Goal: Information Seeking & Learning: Check status

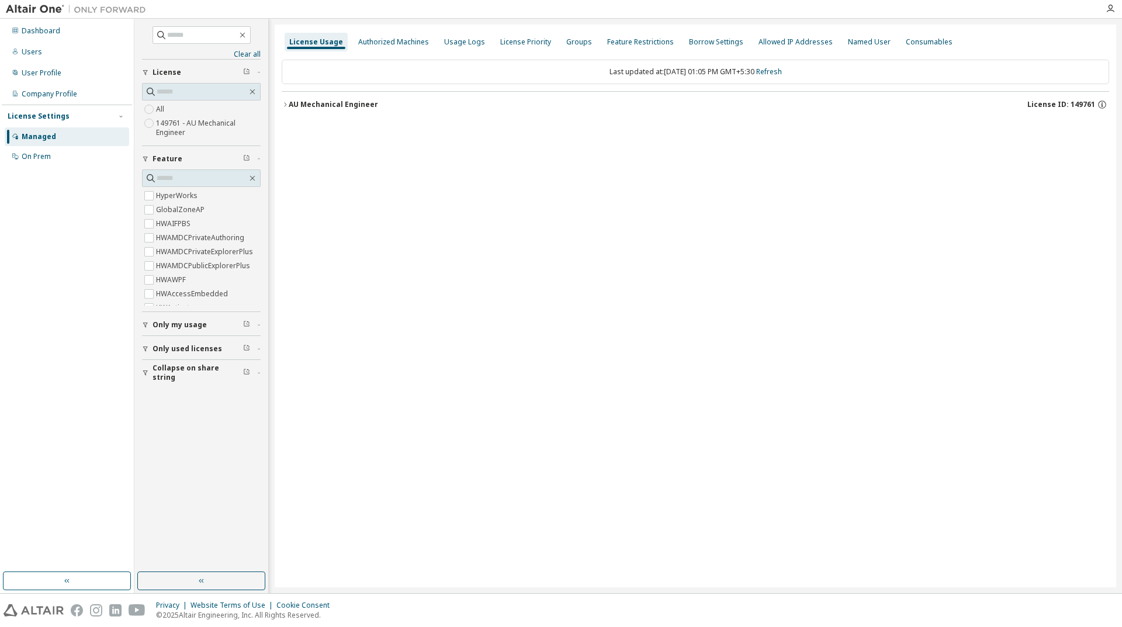
click at [895, 486] on div "License Usage Authorized Machines Usage Logs License Priority Groups Feature Re…" at bounding box center [696, 306] width 842 height 563
click at [178, 96] on input "text" at bounding box center [202, 92] width 91 height 12
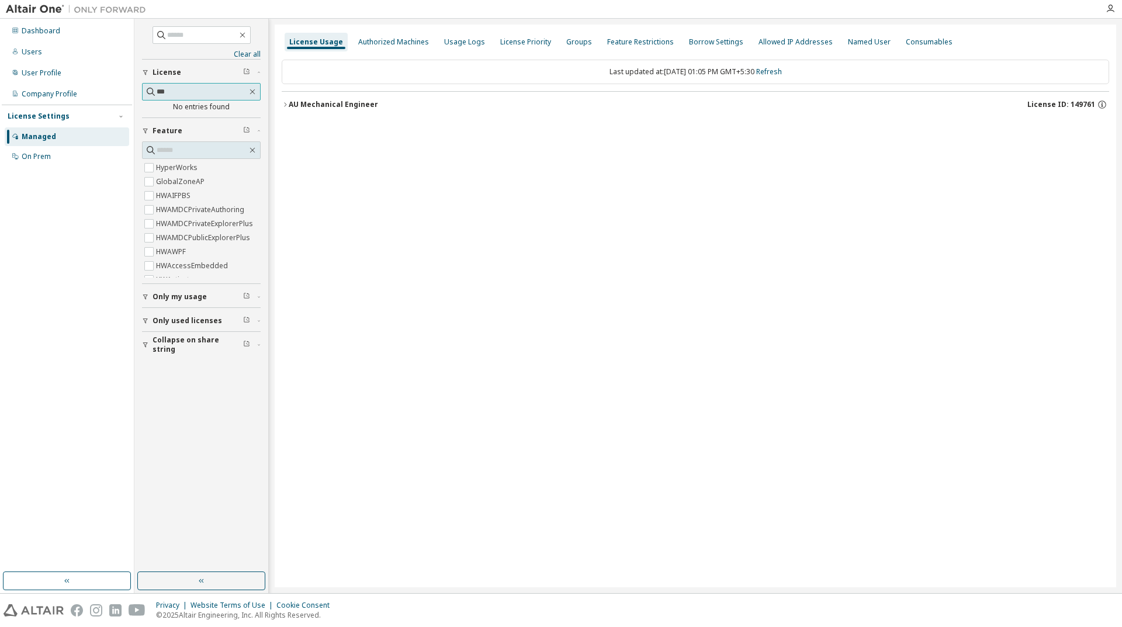
type input "****"
drag, startPoint x: 190, startPoint y: 91, endPoint x: 41, endPoint y: 88, distance: 148.5
click at [41, 88] on div "Dashboard Users User Profile Company Profile License Settings Managed On Prem C…" at bounding box center [561, 306] width 1122 height 574
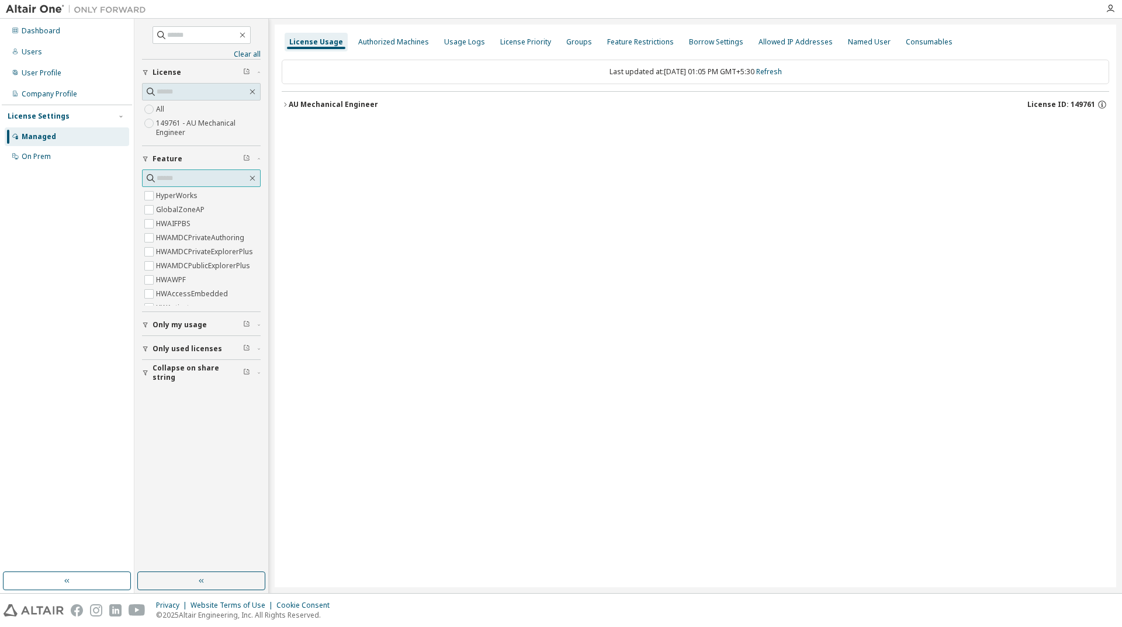
click at [169, 175] on input "text" at bounding box center [202, 178] width 91 height 12
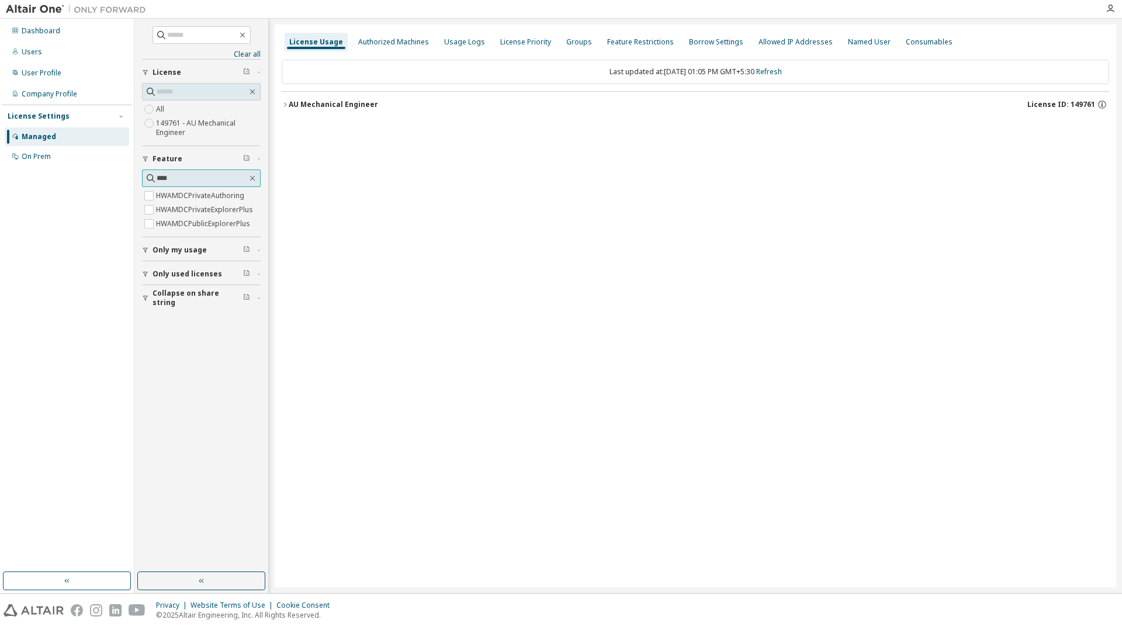
type input "****"
click at [199, 247] on span "Only my usage" at bounding box center [180, 249] width 54 height 9
click at [165, 227] on label "HWAMDCPublicExplorerPlus" at bounding box center [204, 224] width 96 height 14
click at [159, 224] on span "Only my usage" at bounding box center [180, 221] width 54 height 9
click at [174, 279] on span "Only used licenses" at bounding box center [188, 279] width 70 height 9
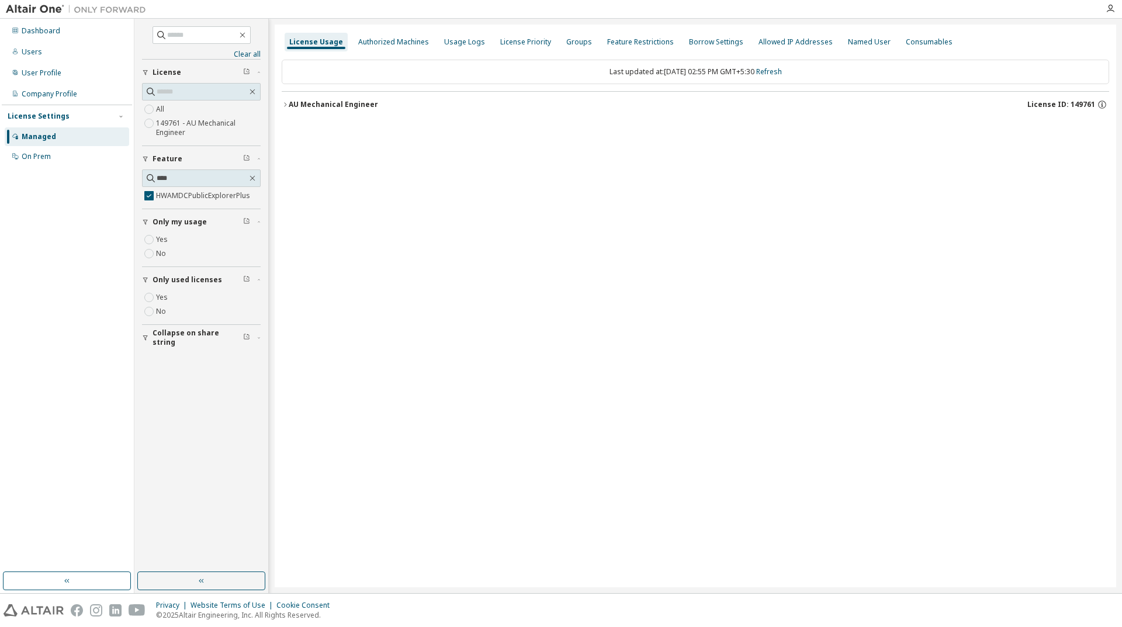
click at [174, 338] on span "Collapse on share string" at bounding box center [198, 337] width 91 height 19
click at [182, 112] on div "All 149761 - AU Mechanical Engineer" at bounding box center [201, 120] width 119 height 37
click at [158, 223] on span "Only my usage" at bounding box center [180, 221] width 54 height 9
